Goal: Information Seeking & Learning: Find contact information

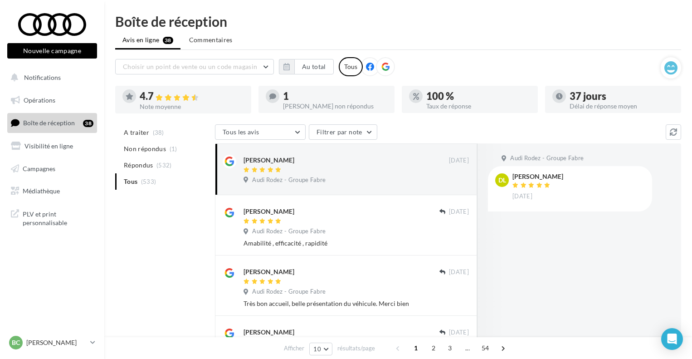
scroll to position [45, 0]
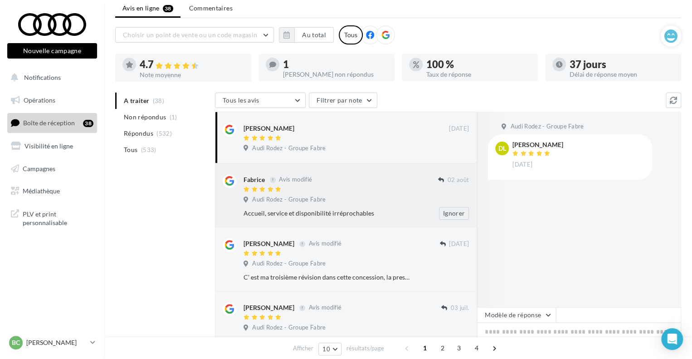
scroll to position [45, 0]
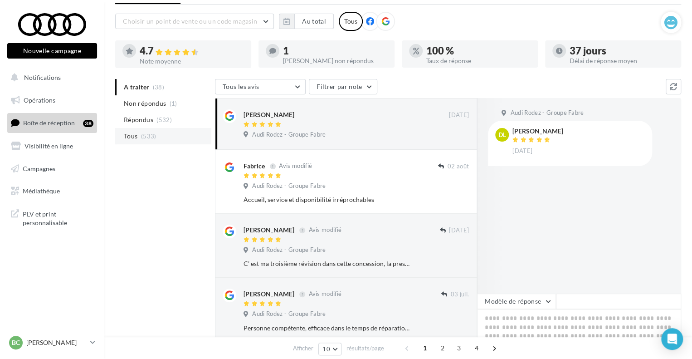
click at [164, 133] on li "Tous (533)" at bounding box center [163, 136] width 96 height 16
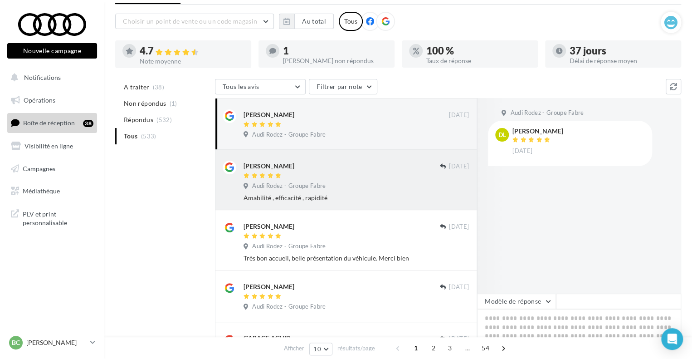
drag, startPoint x: 297, startPoint y: 163, endPoint x: 235, endPoint y: 162, distance: 61.7
click at [235, 162] on div "Daniel Vieilledent 23 sept. Audi Rodez - Groupe Fabre Amabilité , efficacité , …" at bounding box center [346, 179] width 247 height 45
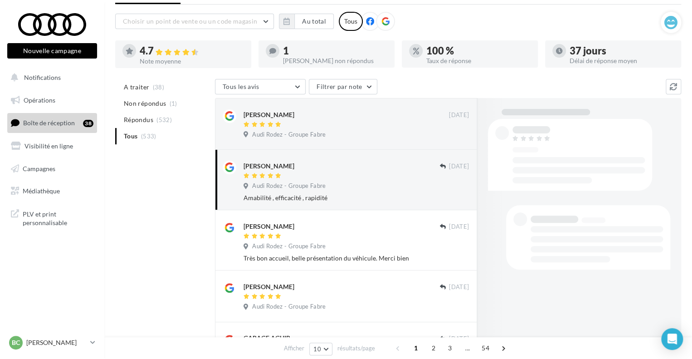
copy div "[PERSON_NAME]"
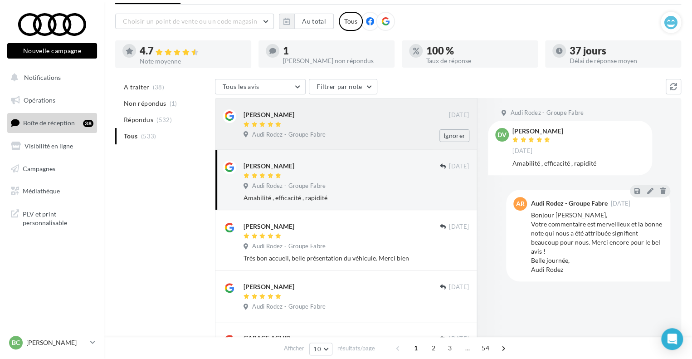
drag, startPoint x: 301, startPoint y: 111, endPoint x: 245, endPoint y: 113, distance: 56.7
click at [245, 113] on div "[PERSON_NAME]" at bounding box center [346, 114] width 205 height 10
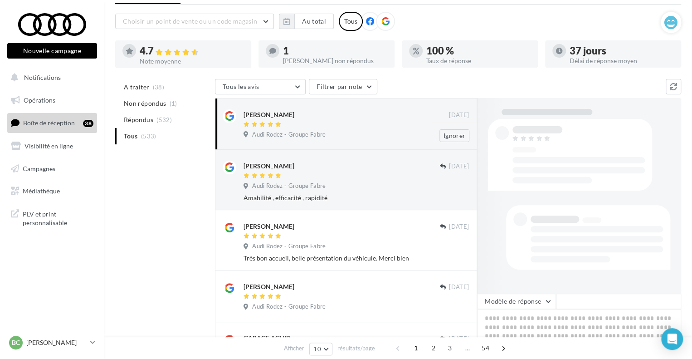
copy div "[PERSON_NAME]"
